Goal: Find specific page/section: Find specific page/section

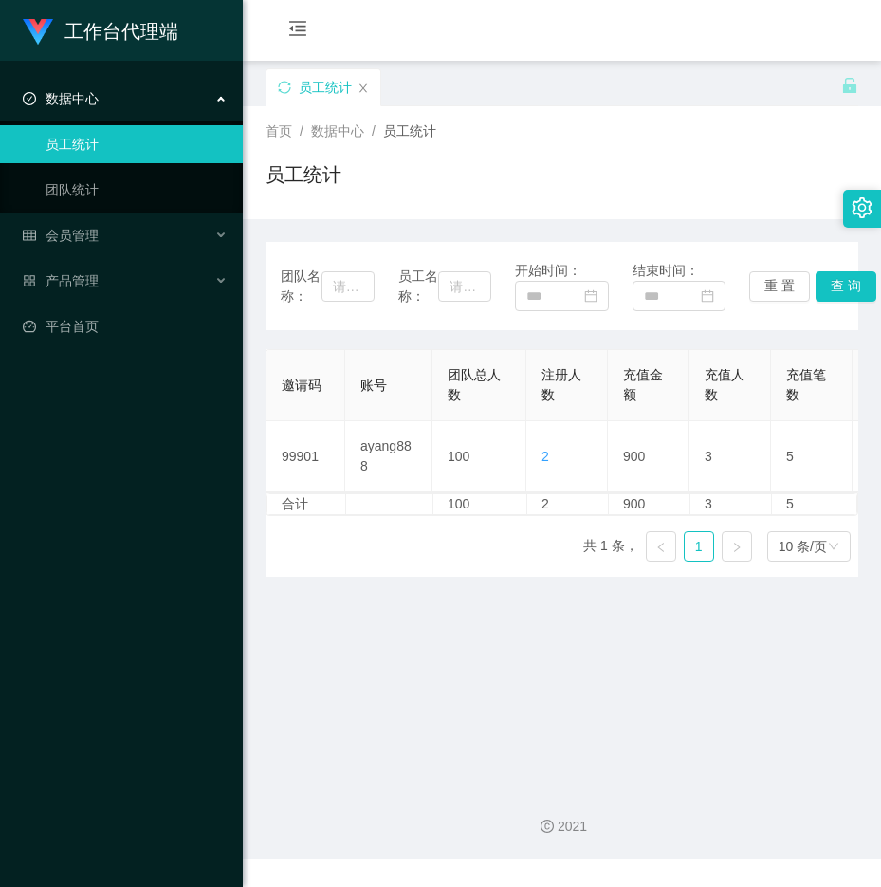
scroll to position [0, 854]
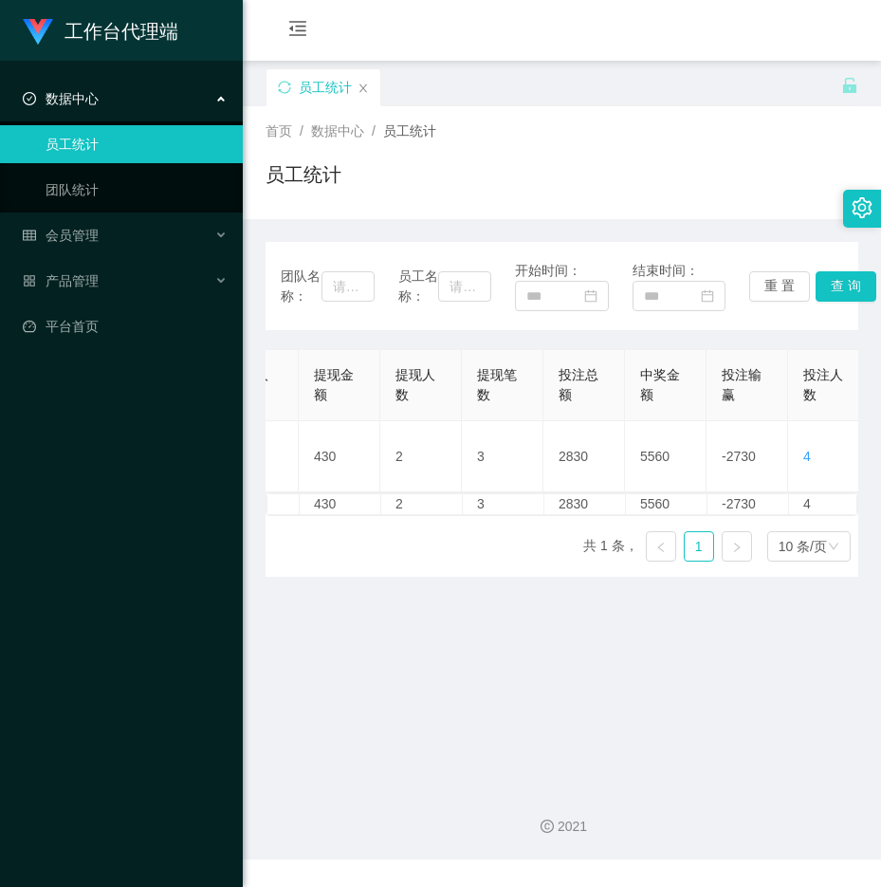
click at [33, 556] on div "工作台代理端 数据中心 员工统计 团队统计 会员管理 产品管理 平台首页" at bounding box center [121, 443] width 243 height 887
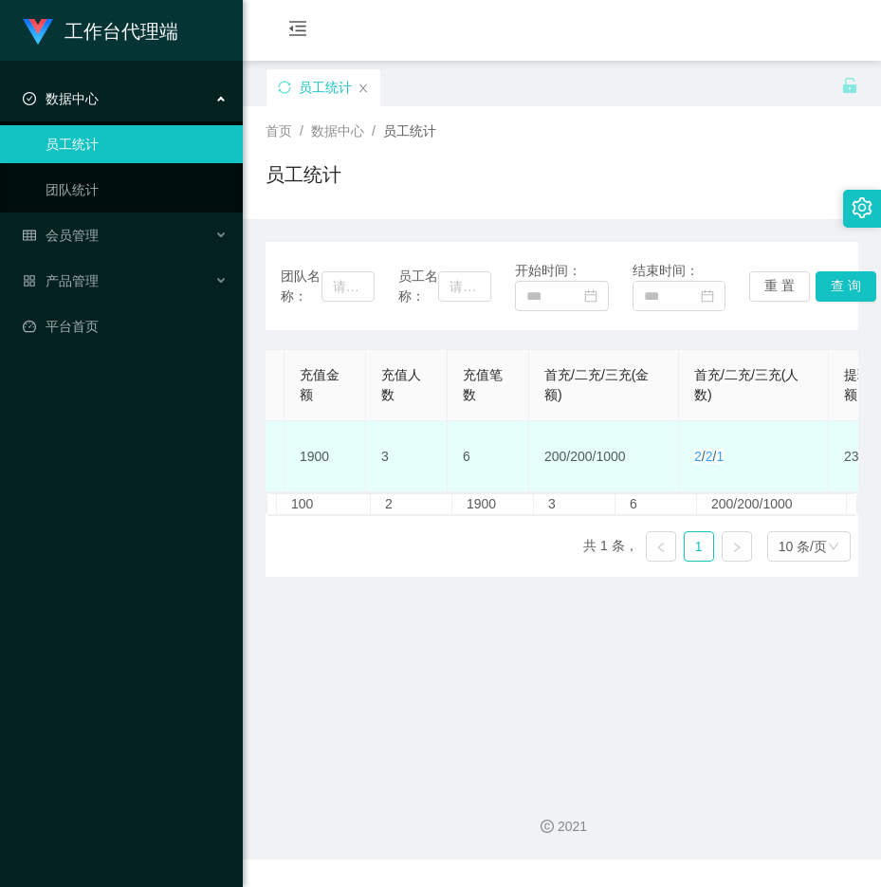
scroll to position [0, 157]
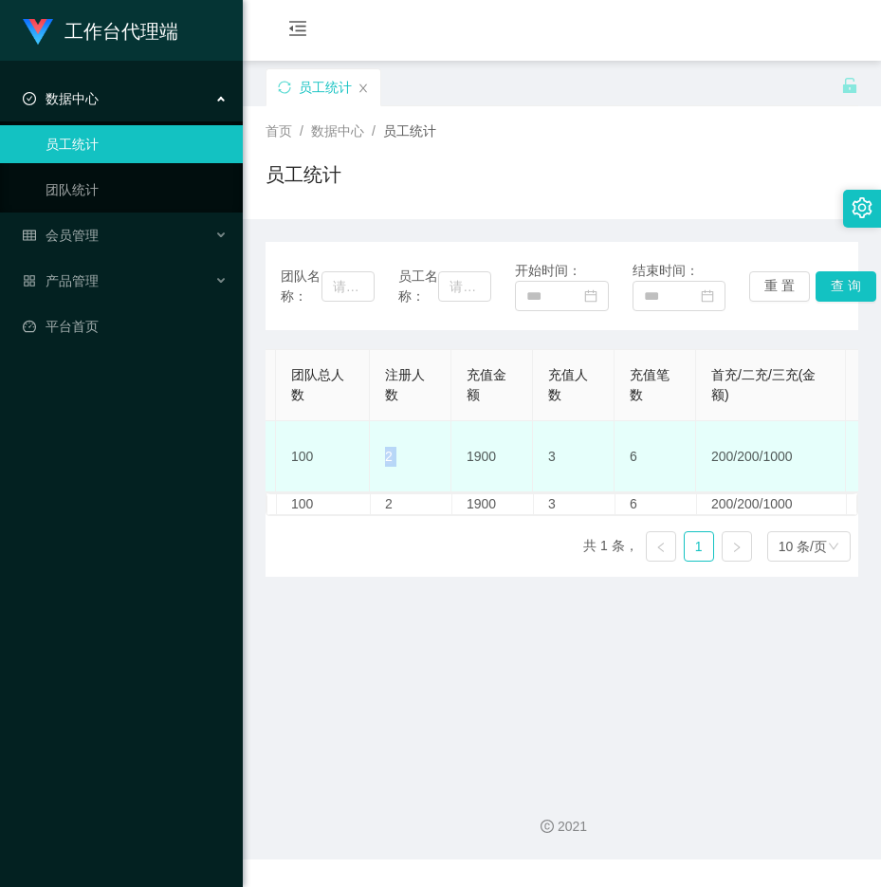
drag, startPoint x: 432, startPoint y: 452, endPoint x: 340, endPoint y: 439, distance: 92.9
click at [340, 439] on tr "99901 ayang888 100 2 1900 3 6 200 / 200 / 1000 2 / 2 / 1 2330 3 5 23230 46360 -…" at bounding box center [879, 456] width 1539 height 71
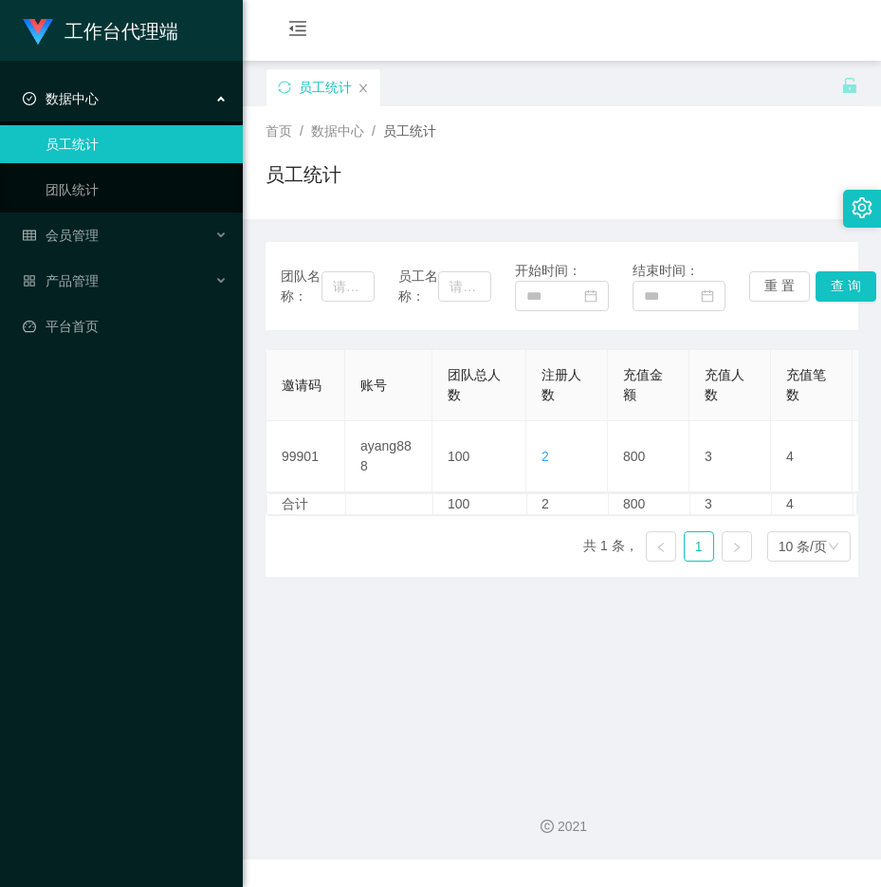
scroll to position [0, 835]
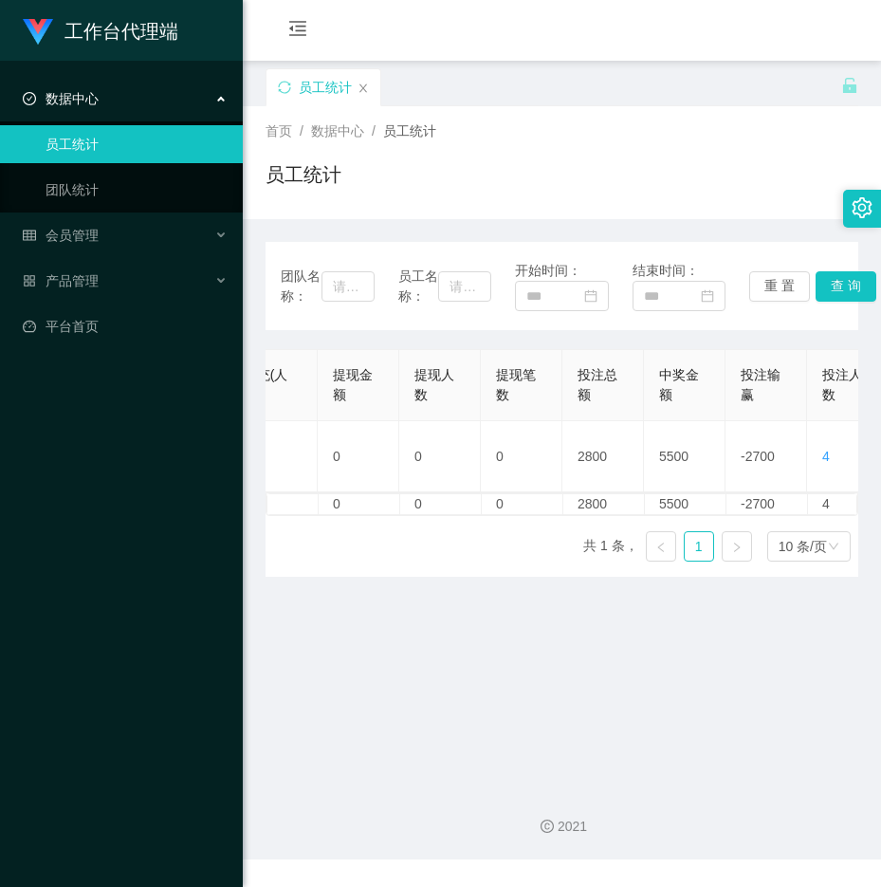
click at [120, 88] on div "数据中心" at bounding box center [121, 99] width 243 height 38
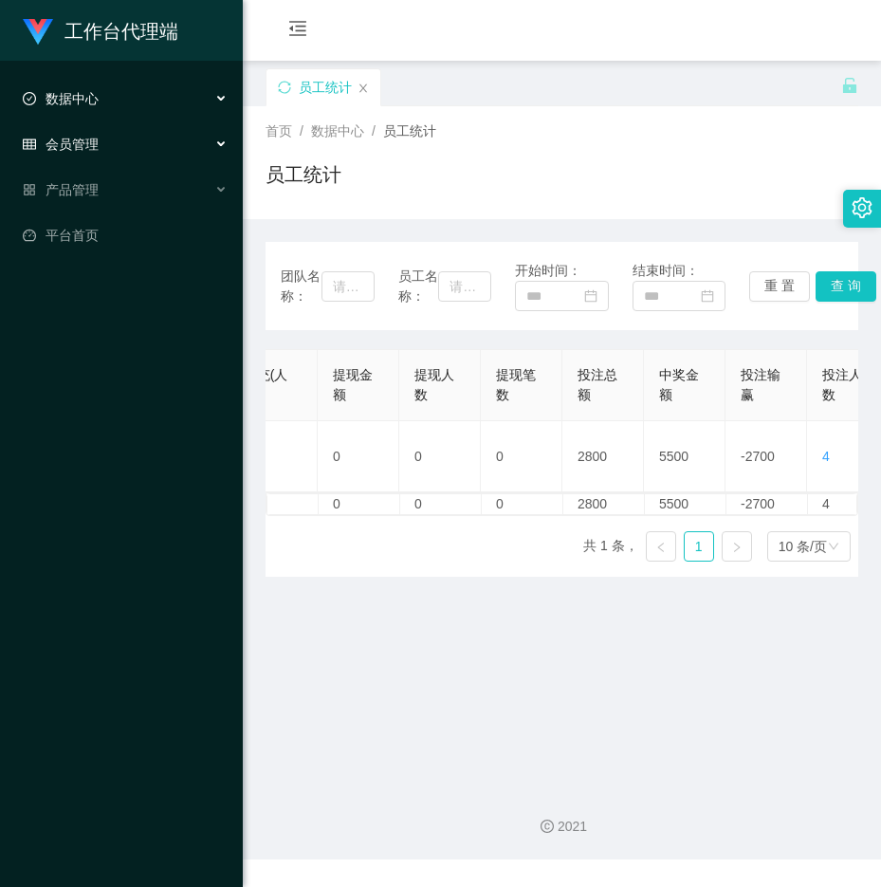
click at [84, 130] on div "会员管理" at bounding box center [121, 144] width 243 height 38
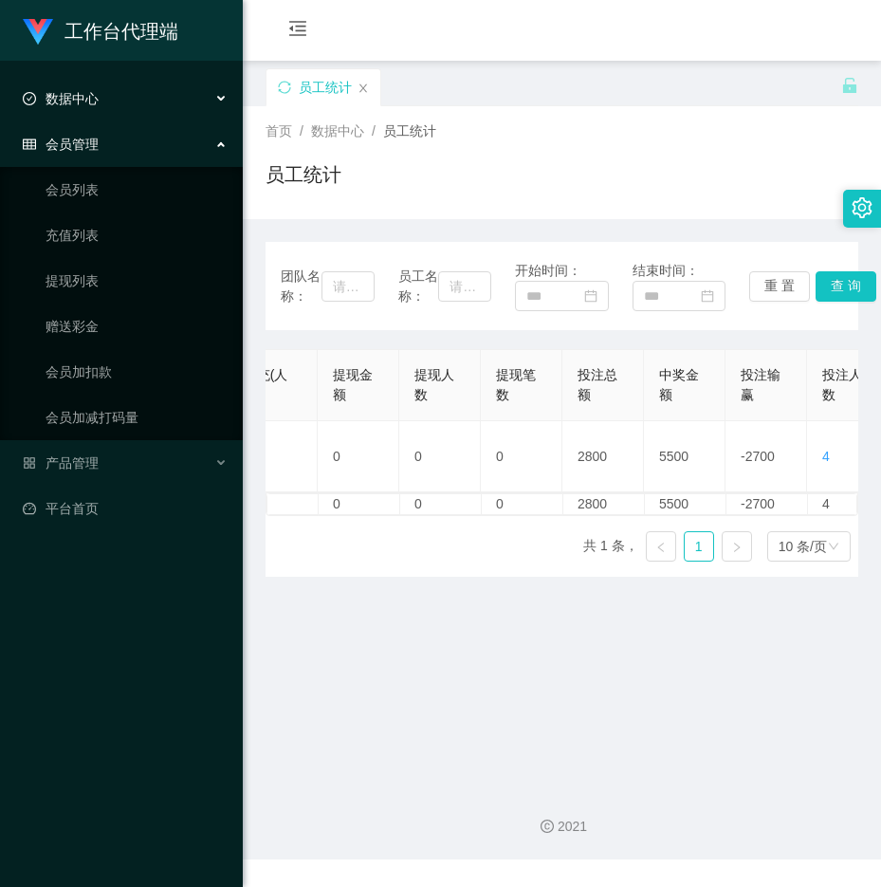
drag, startPoint x: 82, startPoint y: 157, endPoint x: 84, endPoint y: 176, distance: 19.2
click at [82, 157] on div "会员管理" at bounding box center [121, 144] width 243 height 38
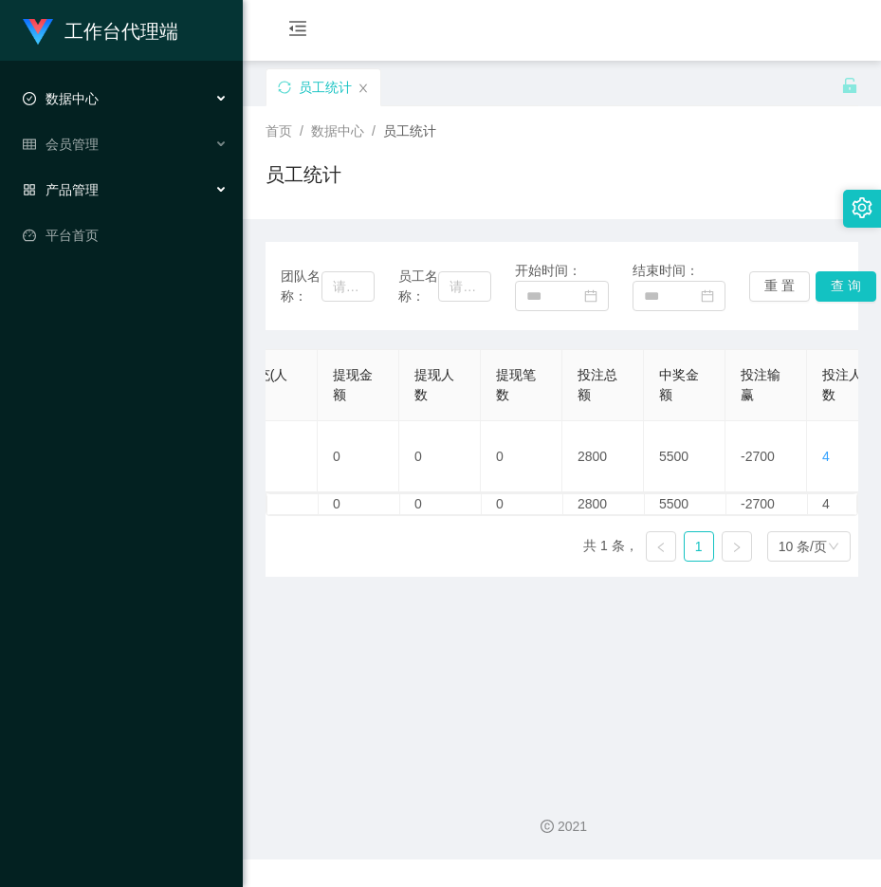
click at [91, 195] on ul "数据中心 员工统计 团队统计 会员管理 会员列表 充值列表 提现列表 赠送彩金 会员加扣款 会员加减打码量 产品管理 平台首页" at bounding box center [121, 167] width 243 height 213
click at [85, 134] on div "会员管理" at bounding box center [121, 144] width 243 height 38
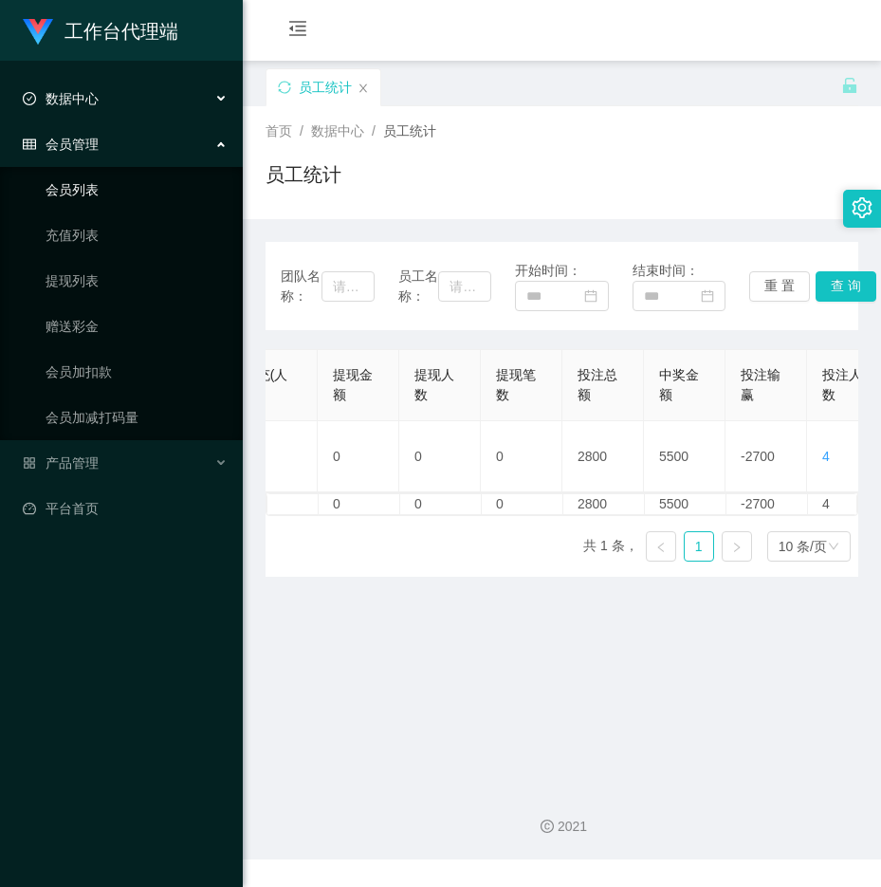
click at [90, 190] on link "会员列表" at bounding box center [137, 190] width 182 height 38
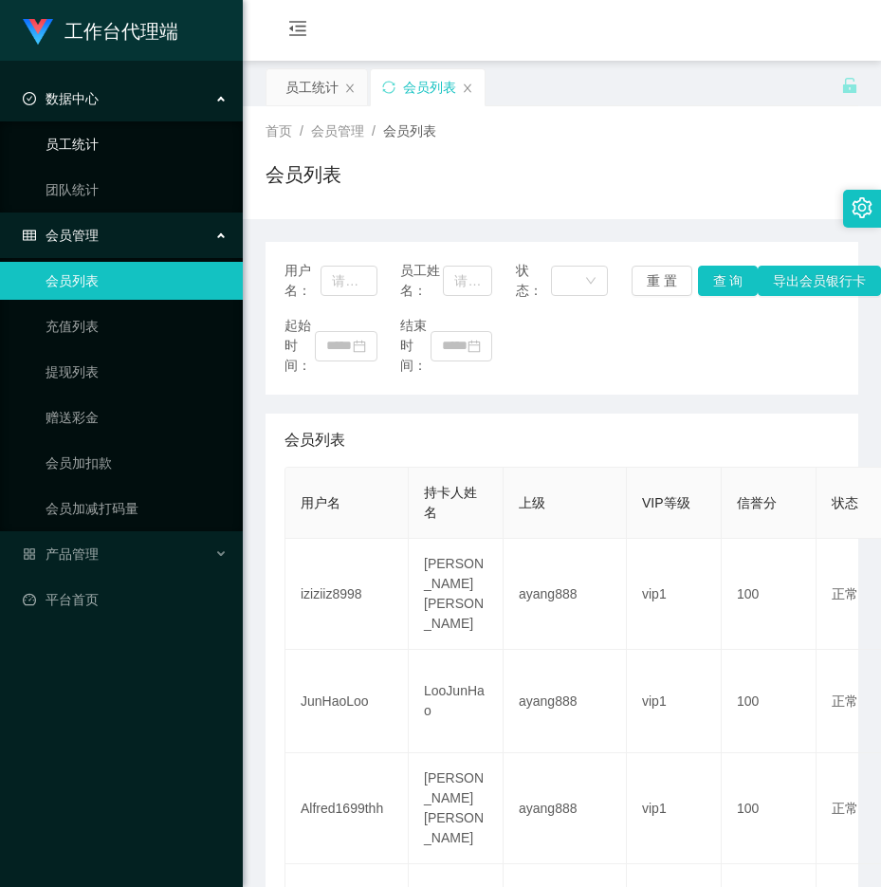
click at [91, 146] on link "员工统计" at bounding box center [137, 144] width 182 height 38
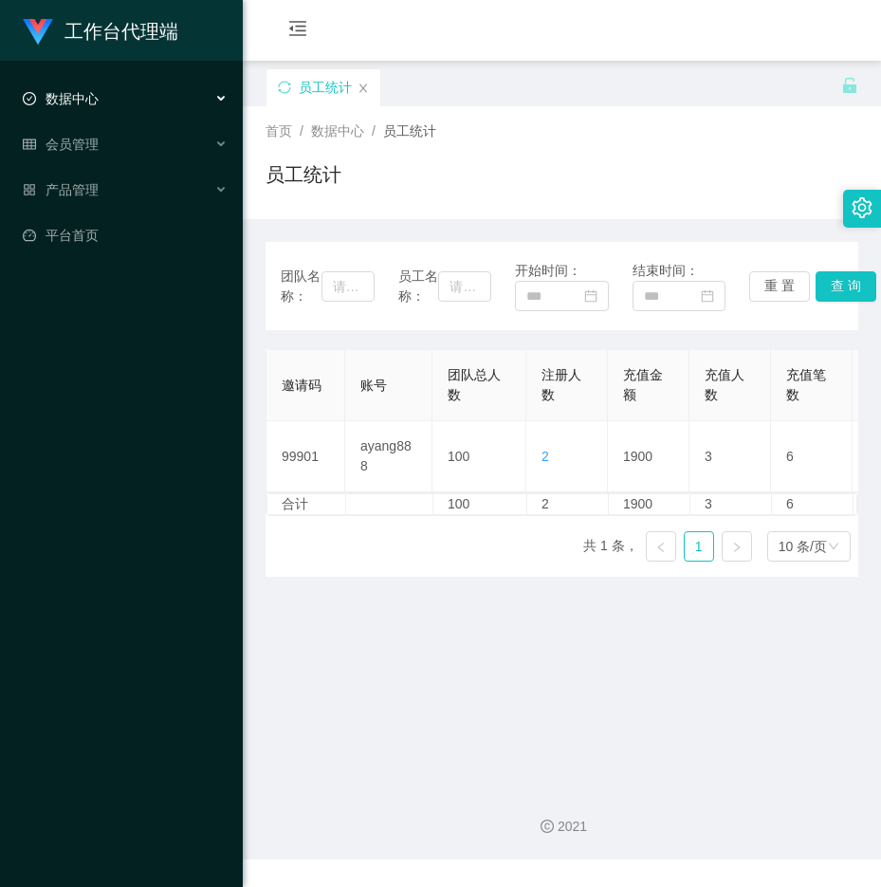
click at [77, 87] on div "数据中心" at bounding box center [121, 99] width 243 height 38
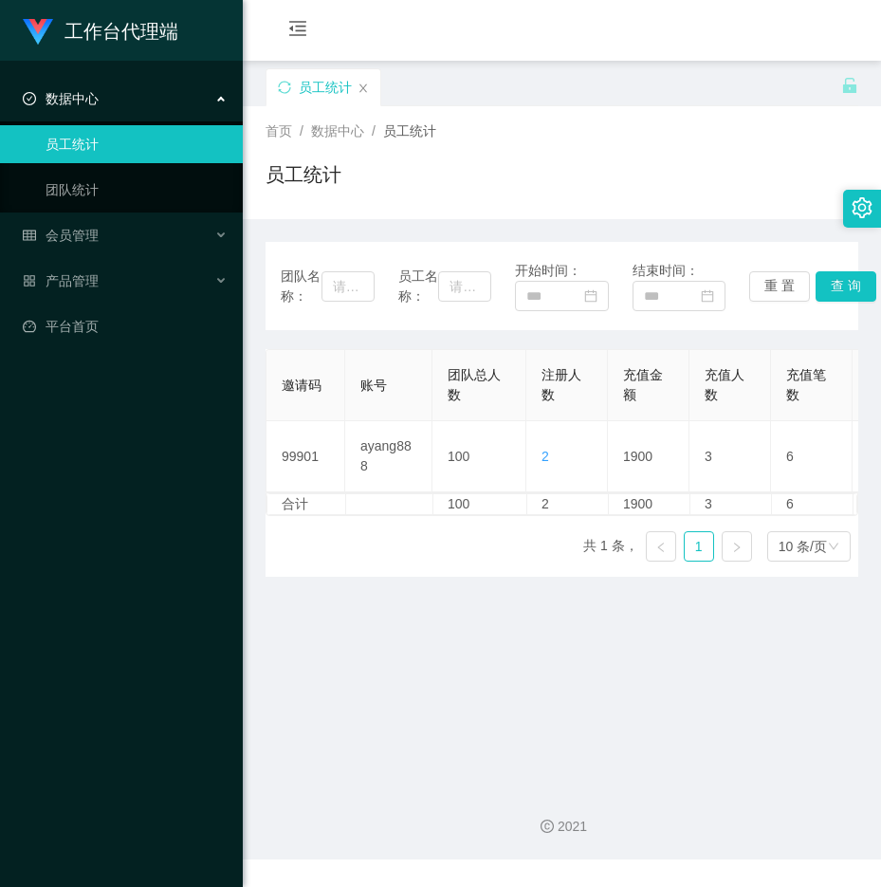
click at [75, 170] on ul "员工统计 团队统计" at bounding box center [121, 166] width 243 height 91
click at [74, 179] on link "团队统计" at bounding box center [137, 190] width 182 height 38
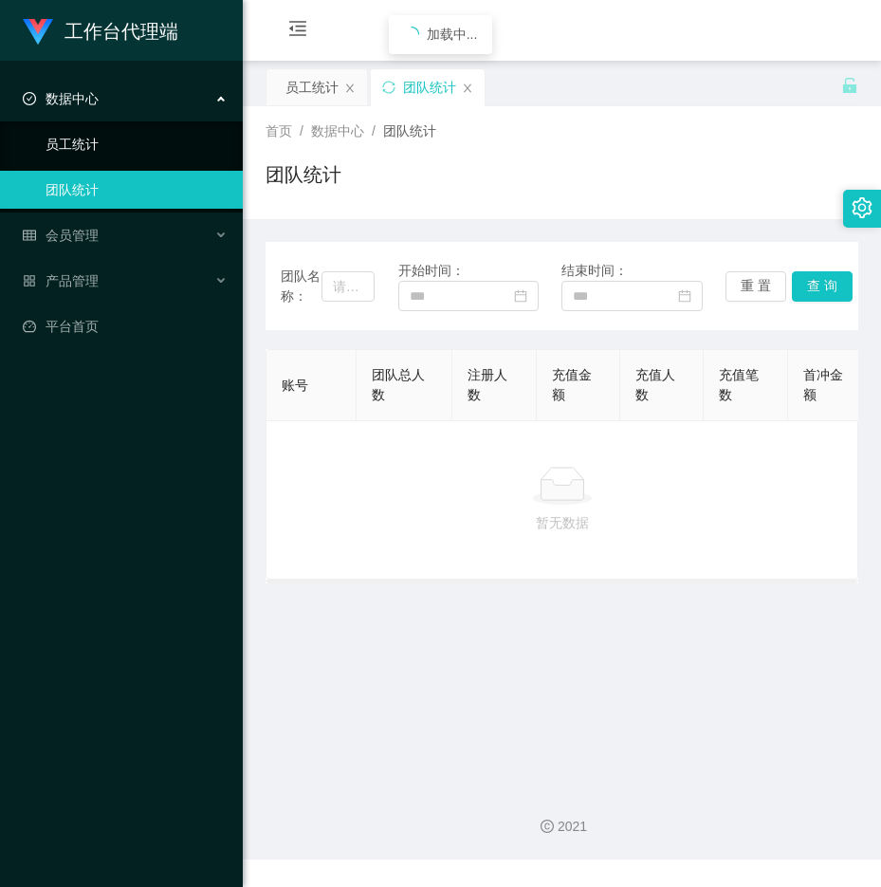
click at [74, 138] on link "员工统计" at bounding box center [137, 144] width 182 height 38
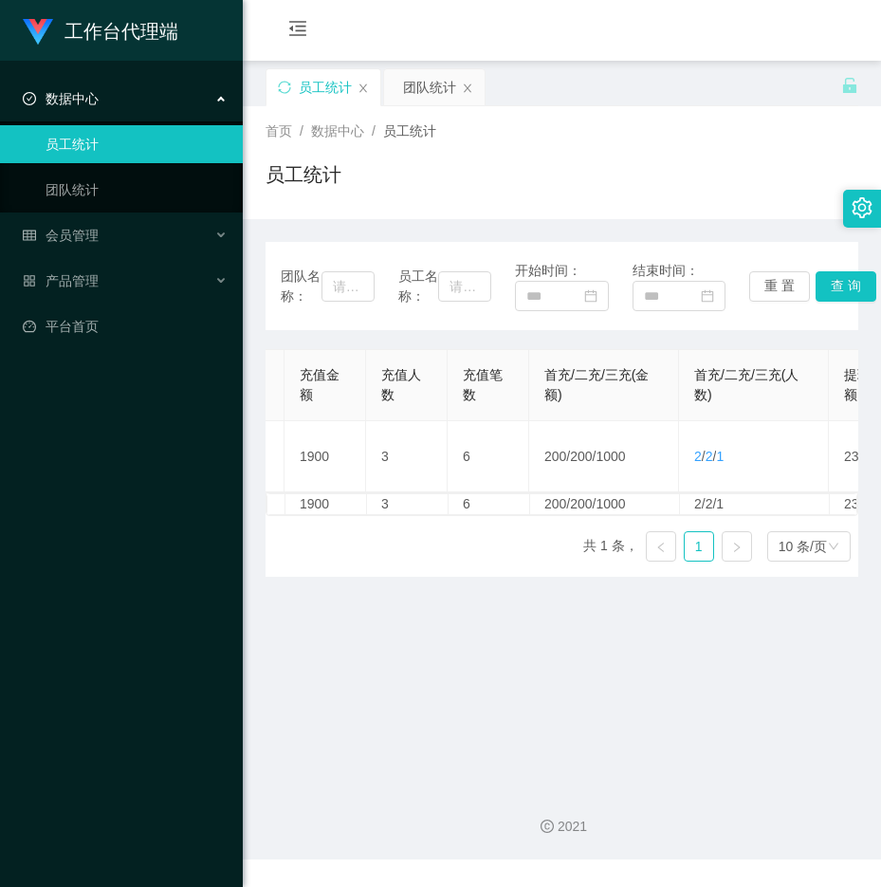
scroll to position [0, 354]
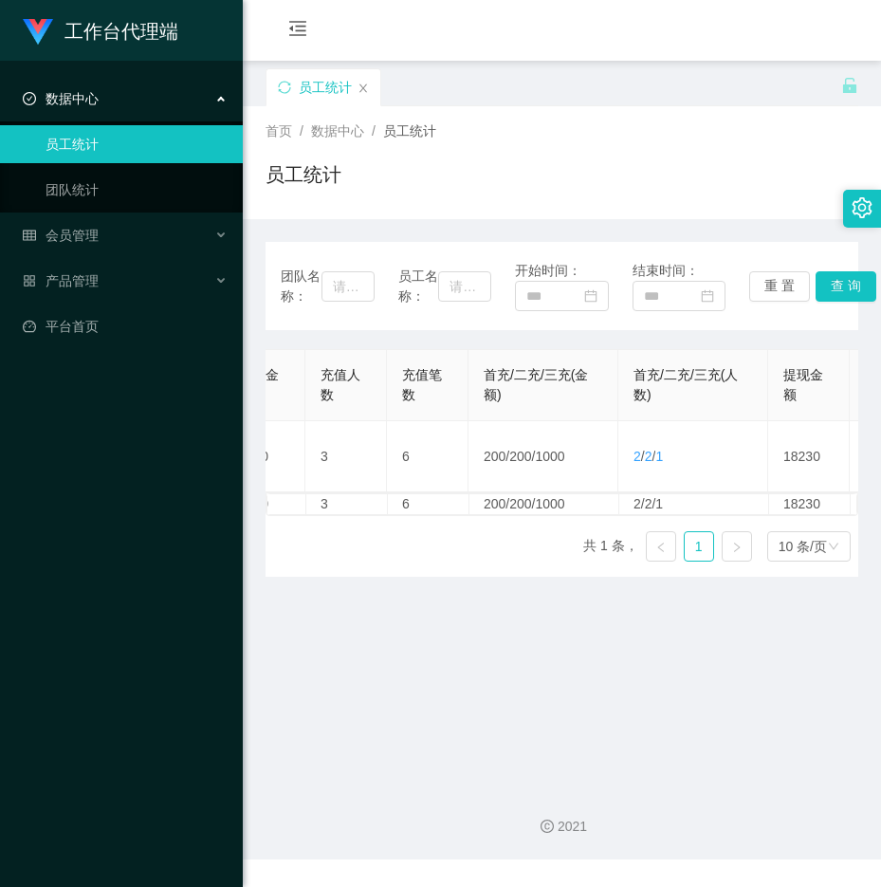
scroll to position [0, 439]
